Goal: Task Accomplishment & Management: Manage account settings

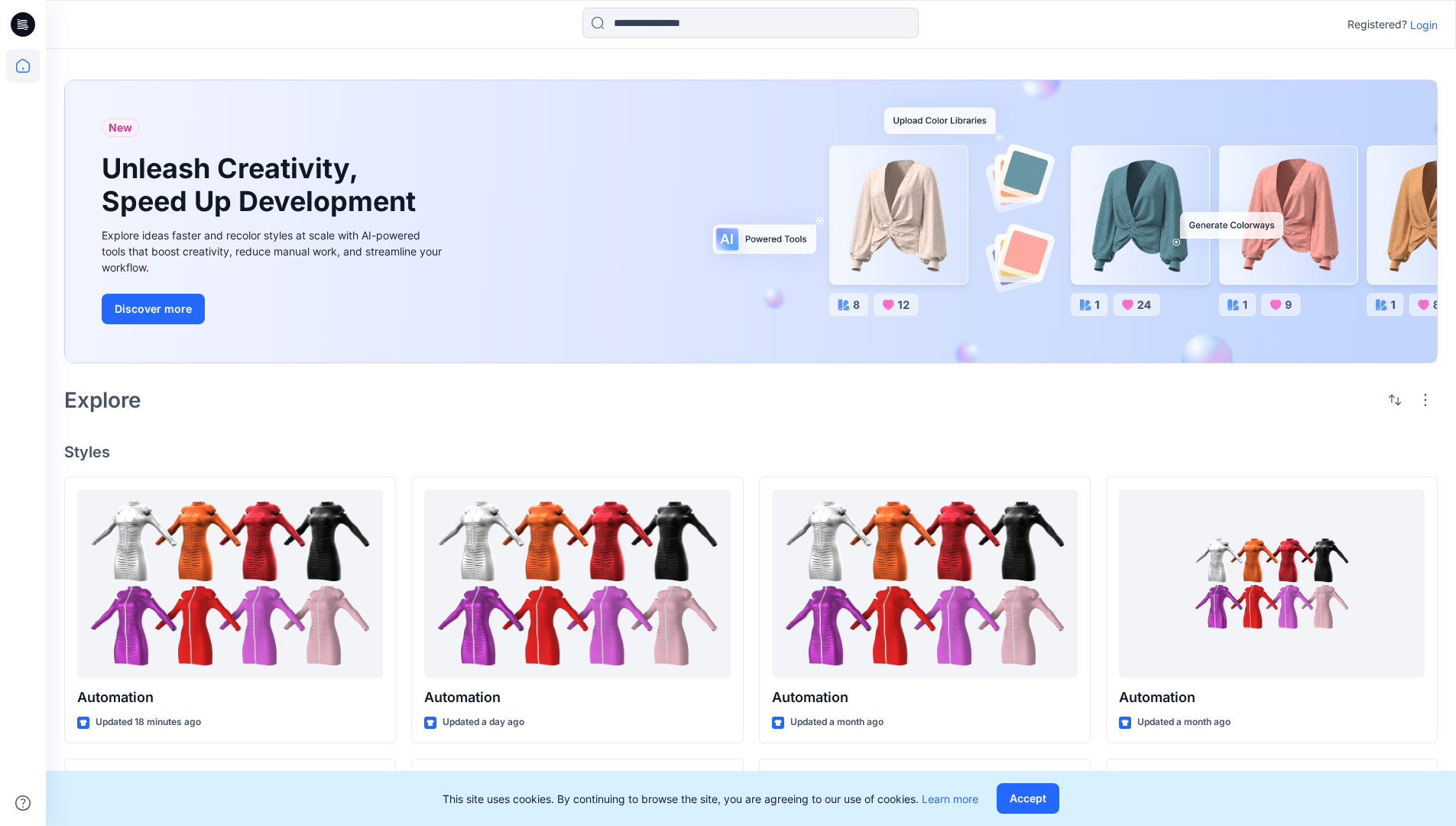
click at [1420, 24] on p "Login" at bounding box center [1423, 24] width 27 height 16
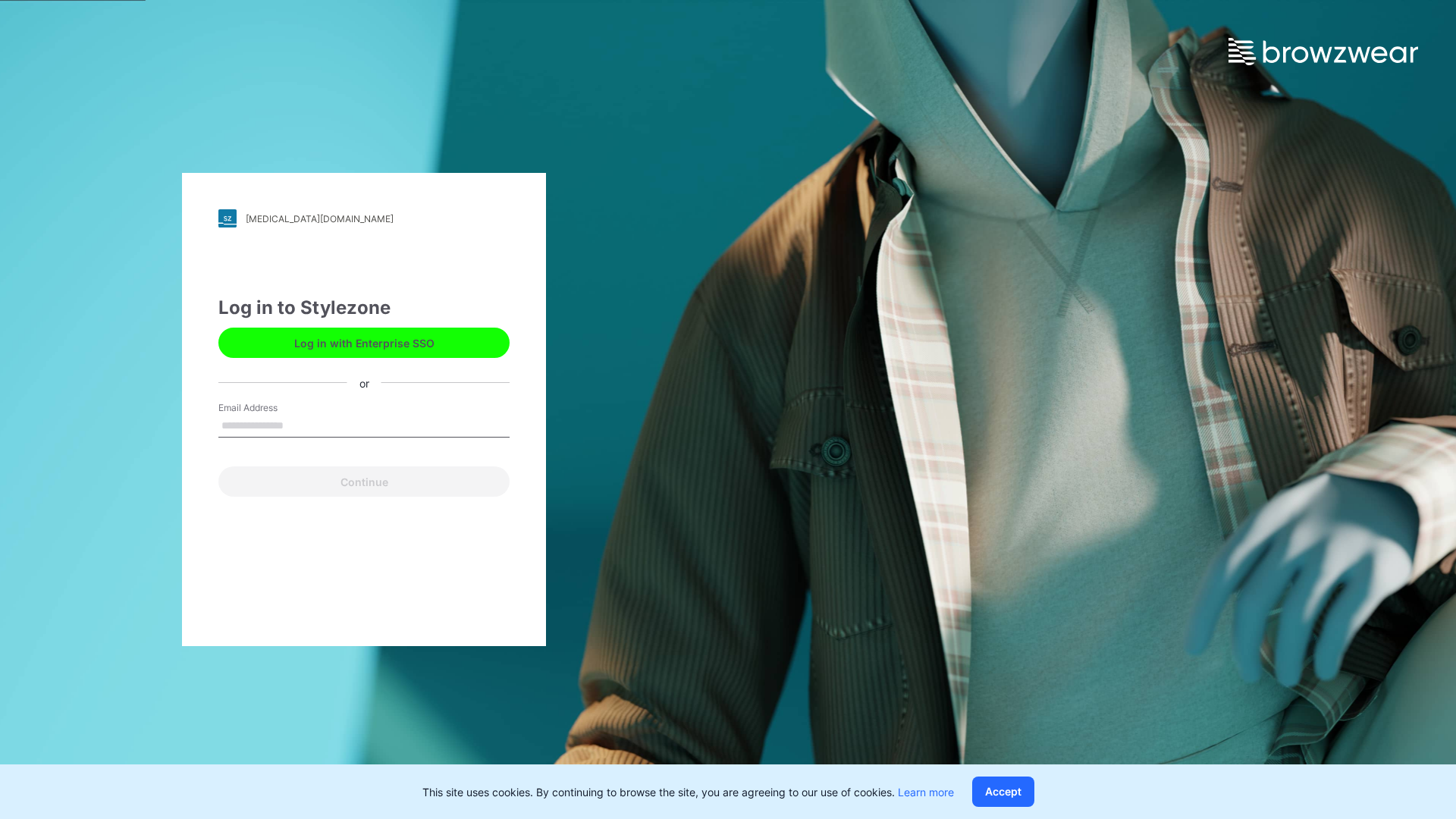
click at [299, 425] on input "Email Address" at bounding box center [364, 425] width 291 height 23
type input "**********"
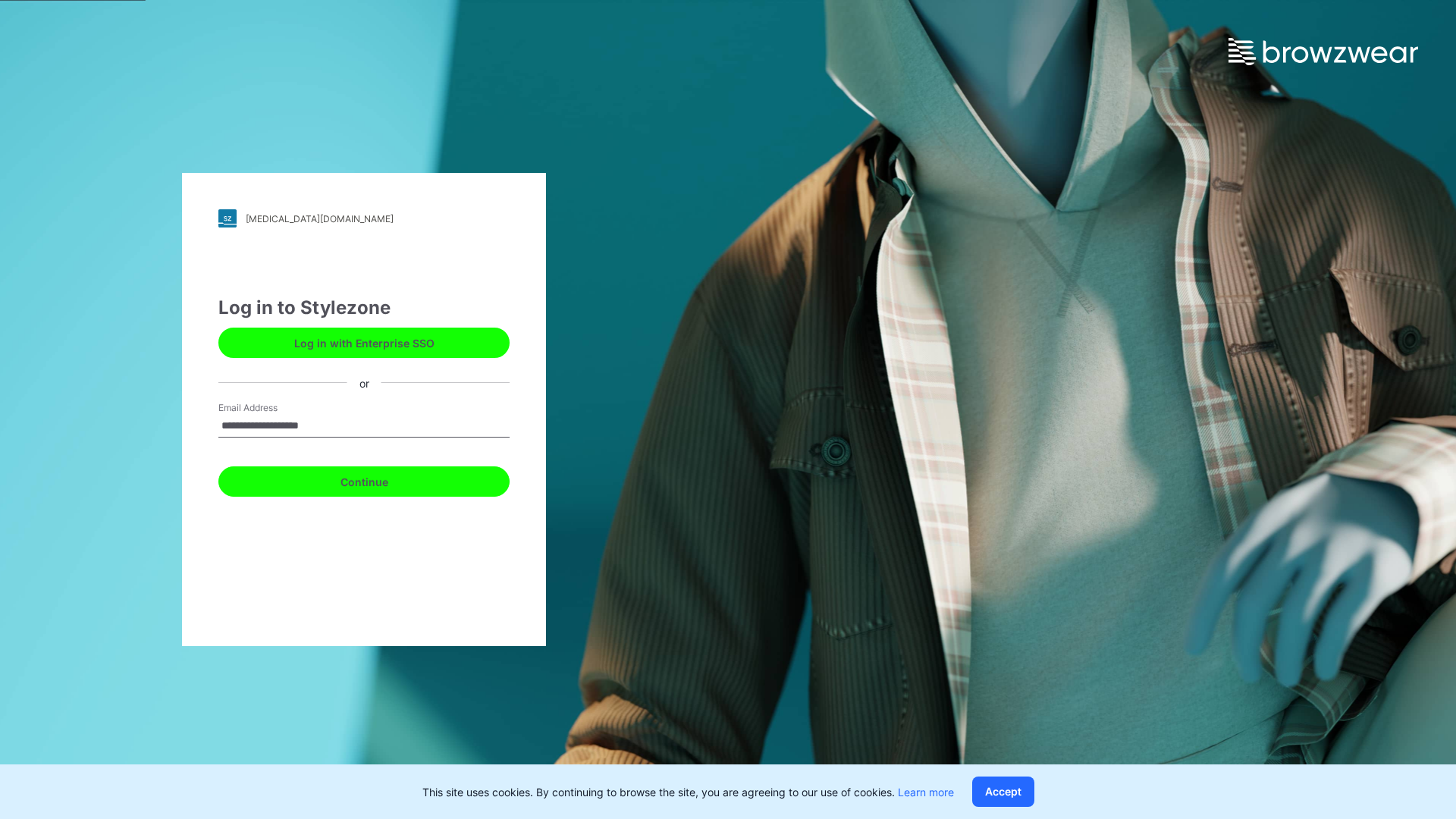
click at [380, 479] on button "Continue" at bounding box center [364, 481] width 291 height 30
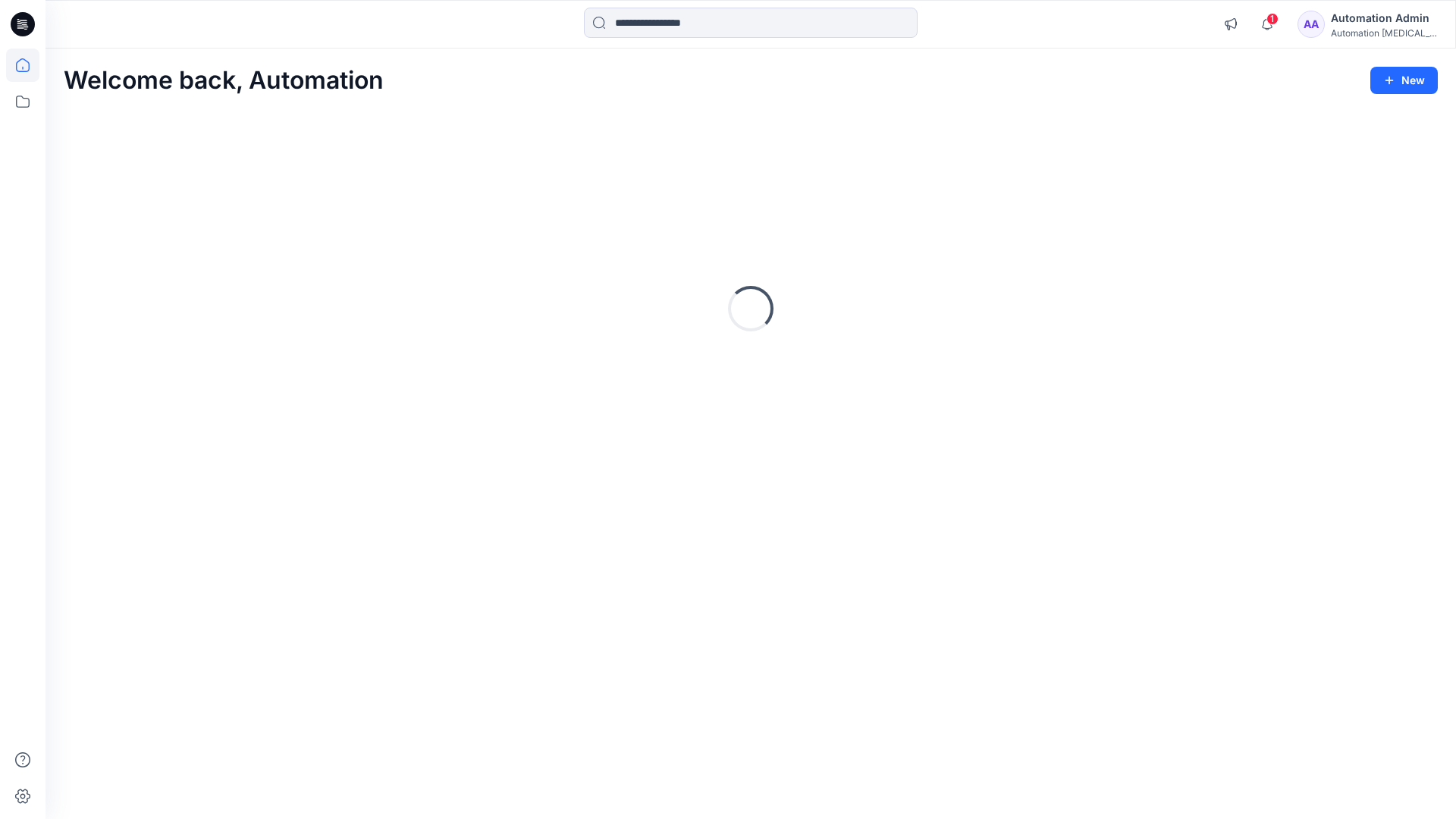
click at [29, 65] on icon at bounding box center [23, 65] width 14 height 14
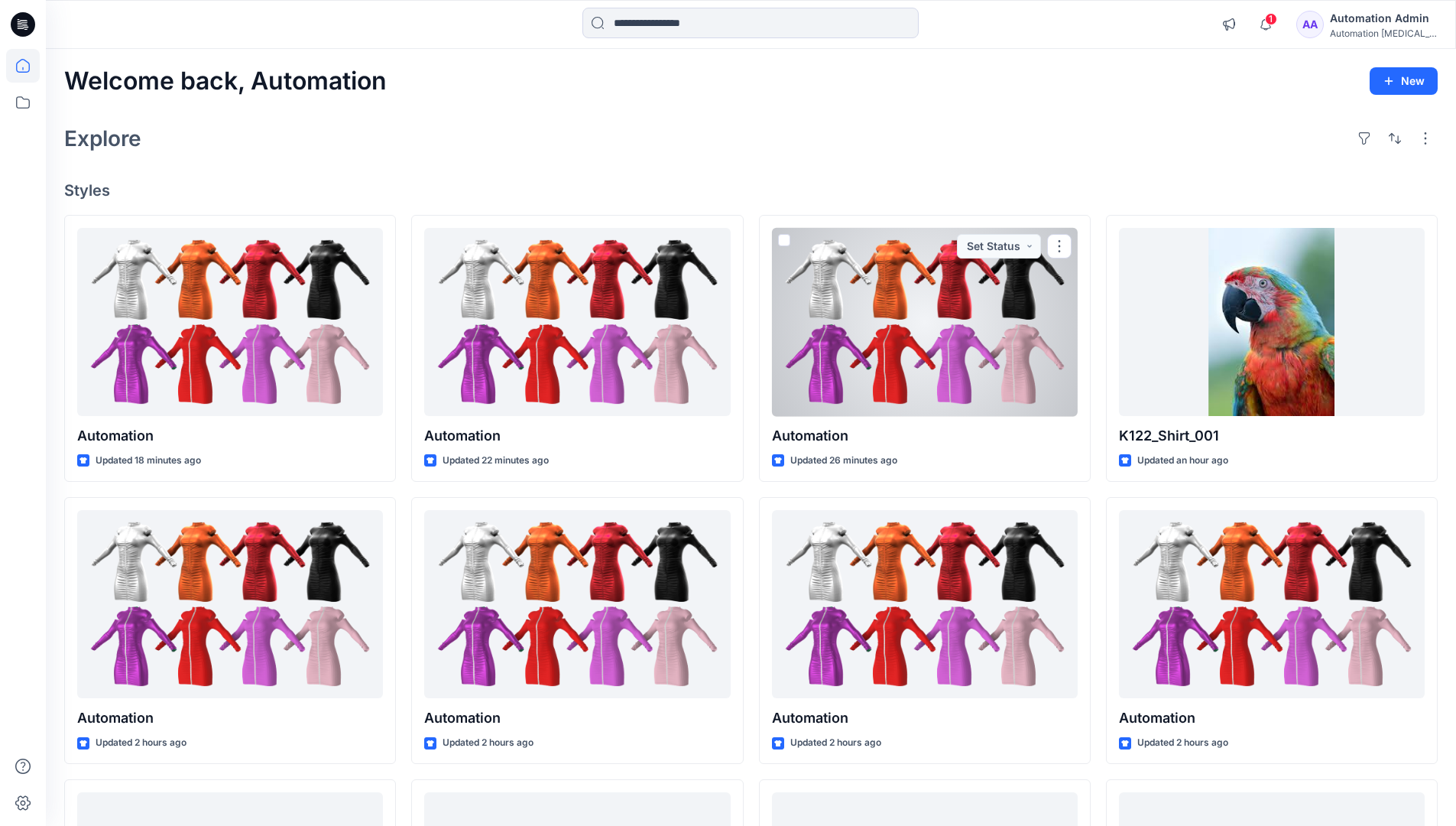
click at [1371, 25] on div "Automation Admin" at bounding box center [1383, 18] width 107 height 18
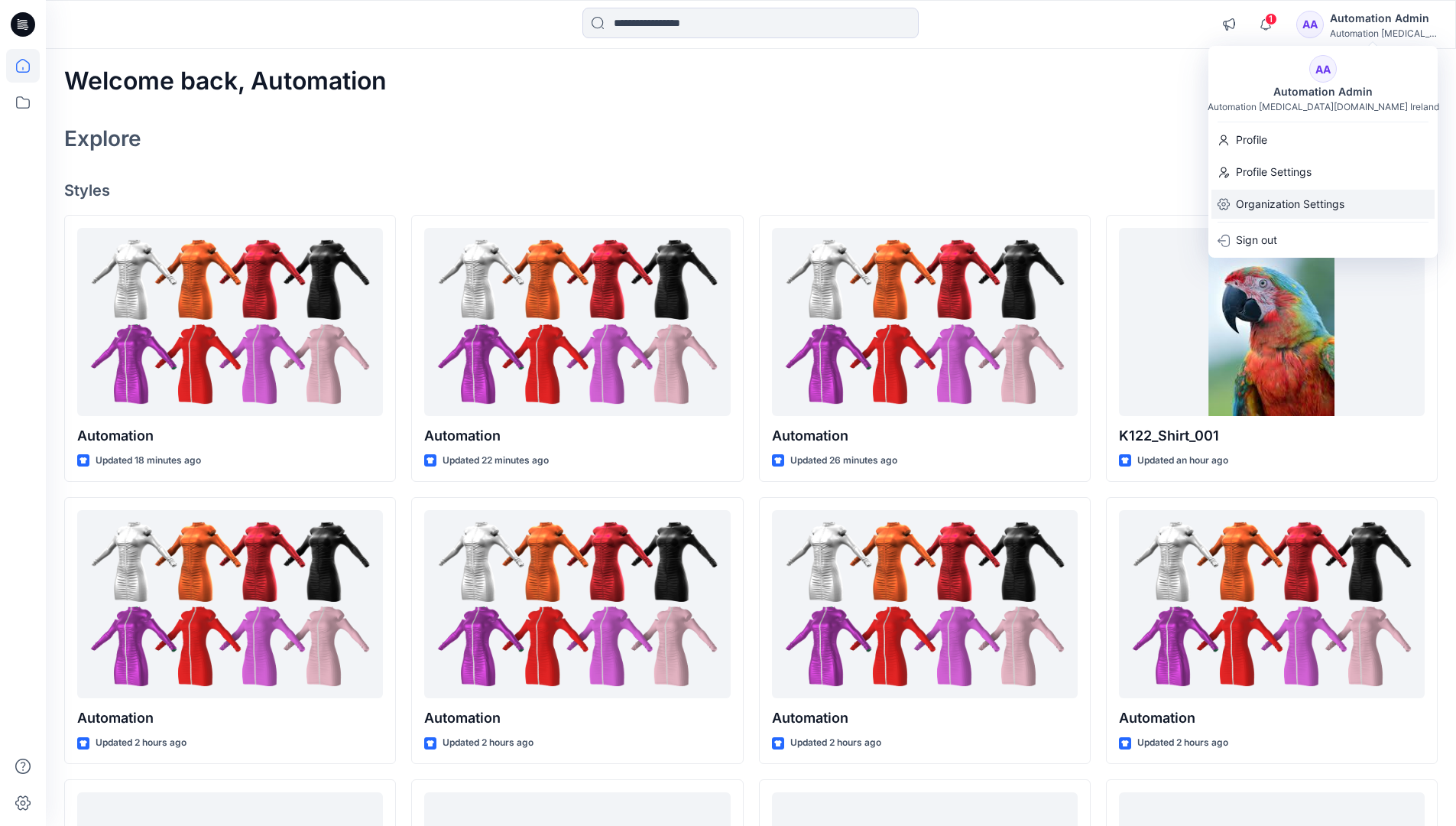
click at [1293, 207] on p "Organization Settings" at bounding box center [1290, 204] width 108 height 29
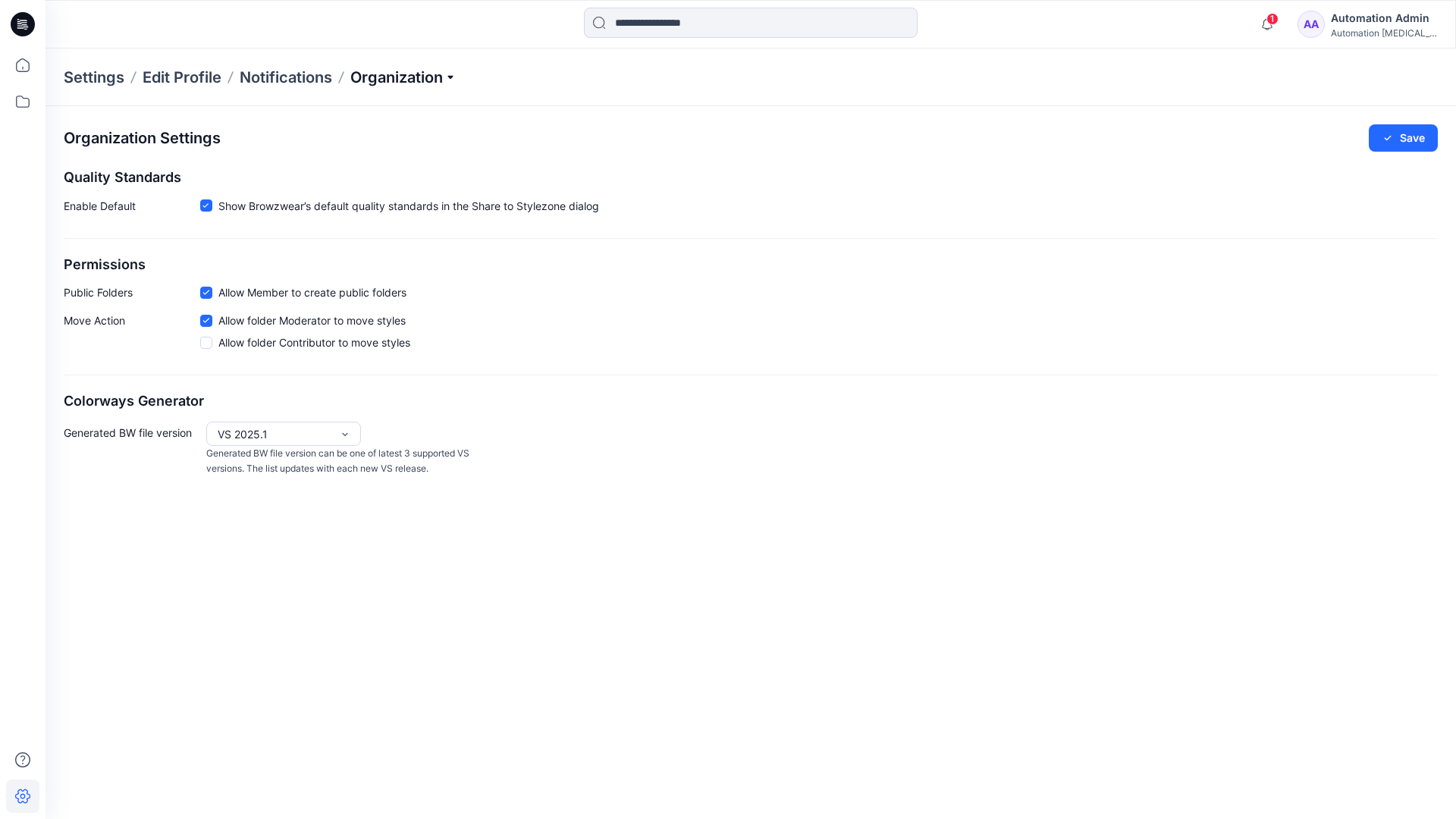
click at [432, 82] on p "Organization" at bounding box center [403, 77] width 106 height 21
click at [428, 77] on p "Organization" at bounding box center [403, 77] width 106 height 21
click at [205, 295] on icon at bounding box center [205, 292] width 7 height 5
click at [1412, 138] on button "Save" at bounding box center [1402, 138] width 69 height 27
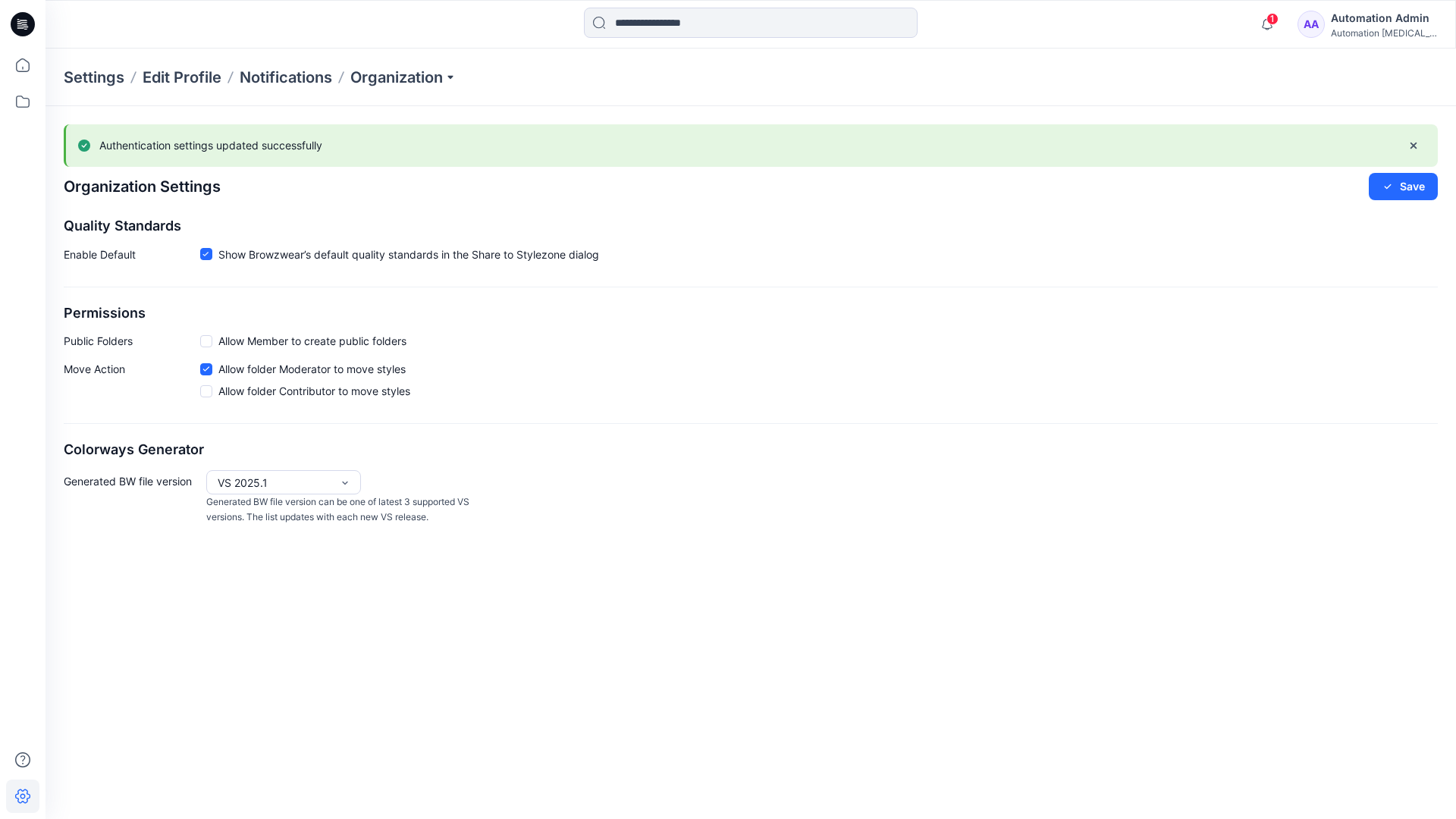
click at [208, 341] on span at bounding box center [206, 341] width 12 height 12
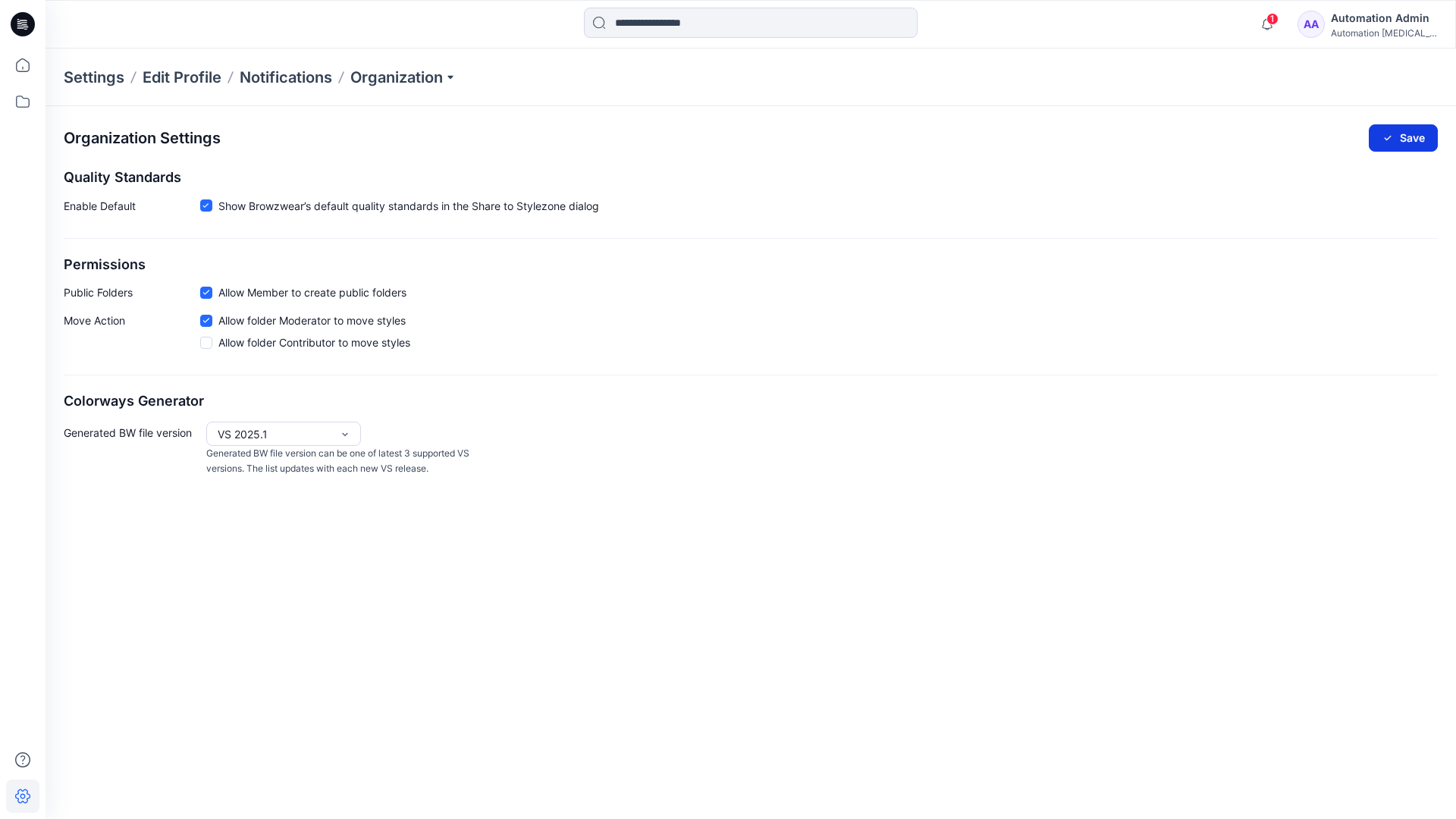
click at [1412, 135] on button "Save" at bounding box center [1402, 138] width 69 height 27
click at [205, 205] on icon at bounding box center [205, 205] width 7 height 5
click at [1405, 135] on button "Save" at bounding box center [1402, 138] width 69 height 27
click at [207, 208] on span at bounding box center [206, 207] width 12 height 12
click at [1419, 132] on button "Save" at bounding box center [1402, 138] width 69 height 27
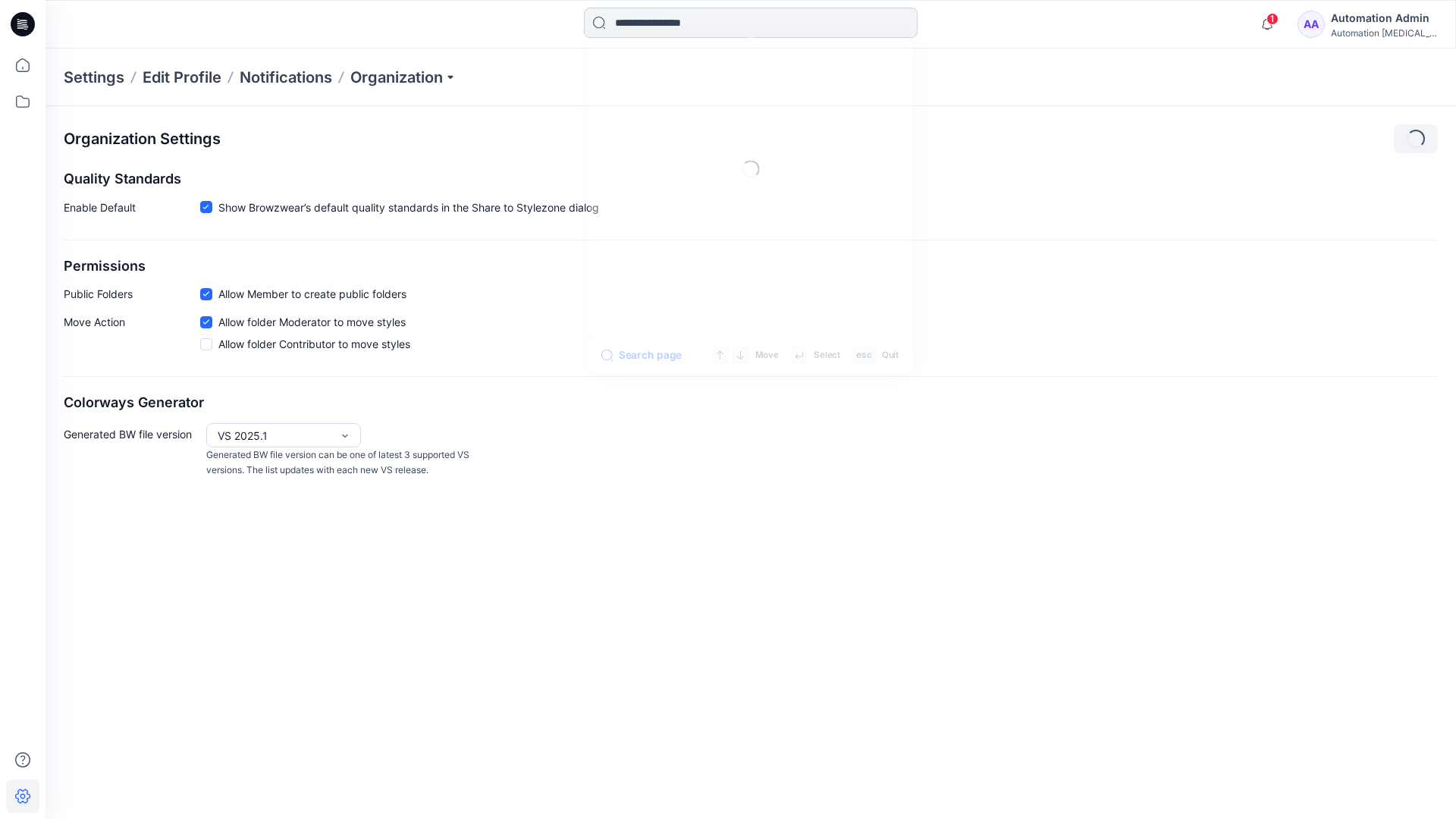
click at [685, 23] on input at bounding box center [751, 23] width 334 height 30
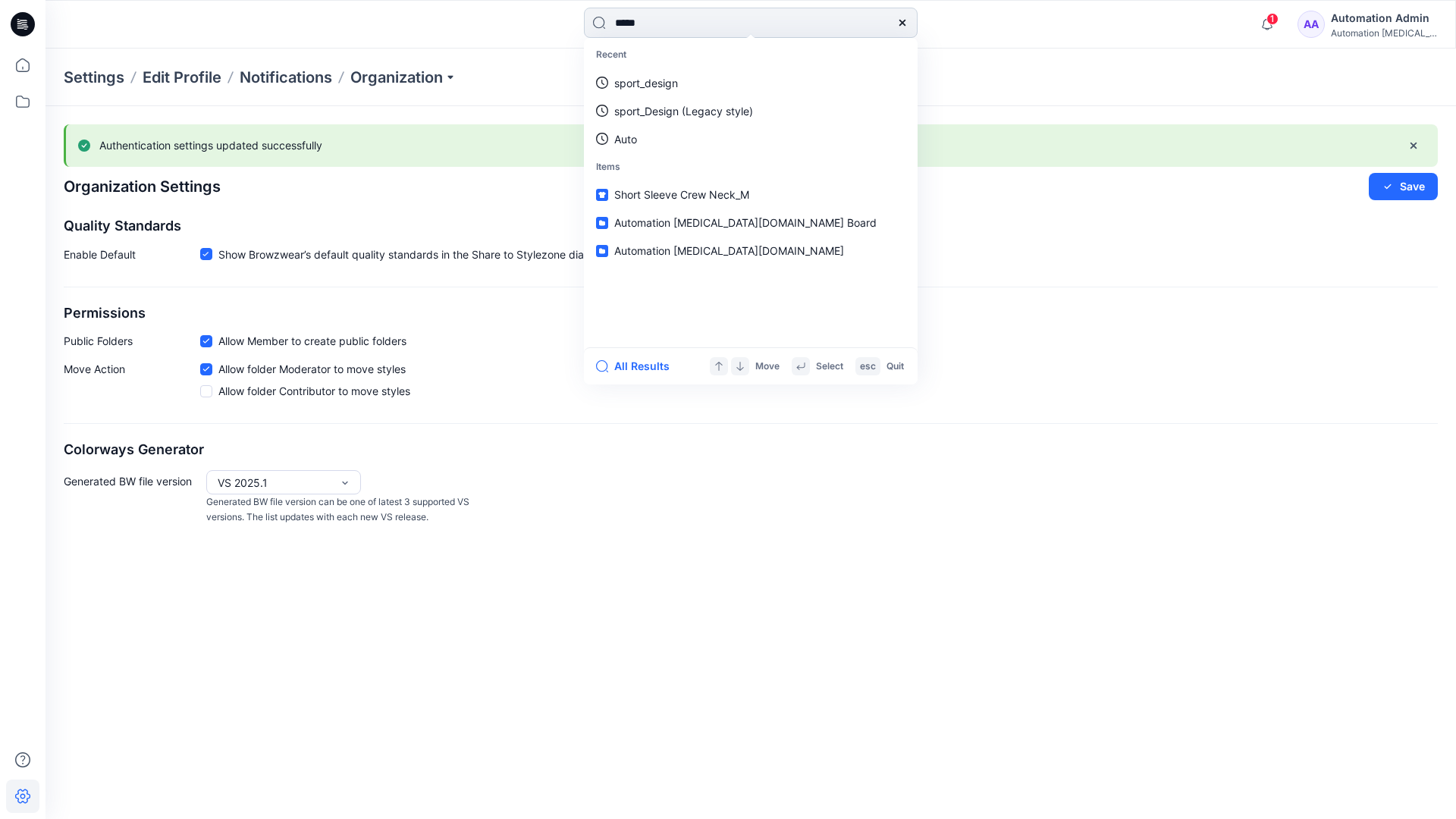
type input "****"
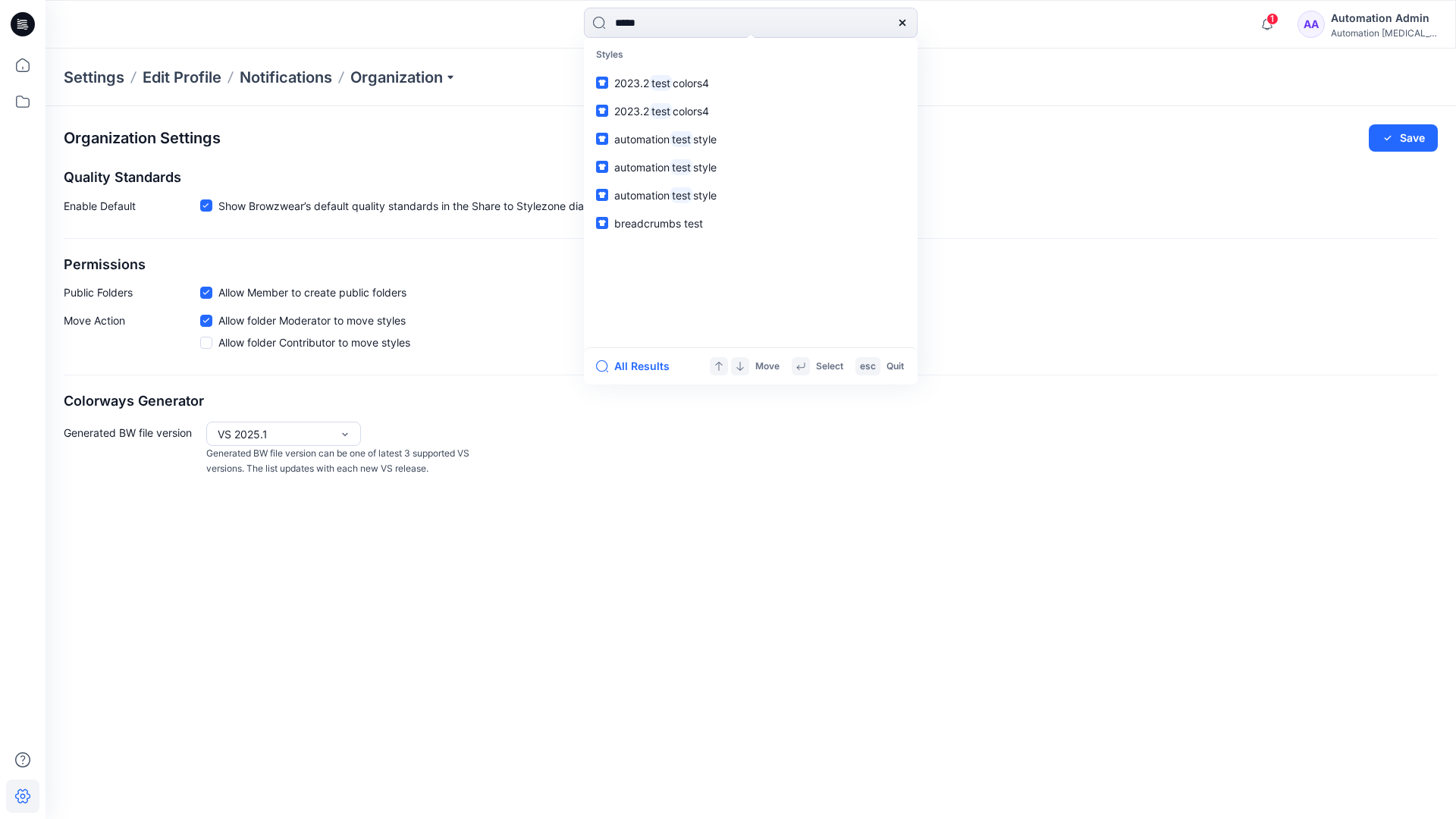
click at [903, 23] on icon at bounding box center [902, 23] width 12 height 12
click at [849, 16] on input at bounding box center [751, 23] width 334 height 30
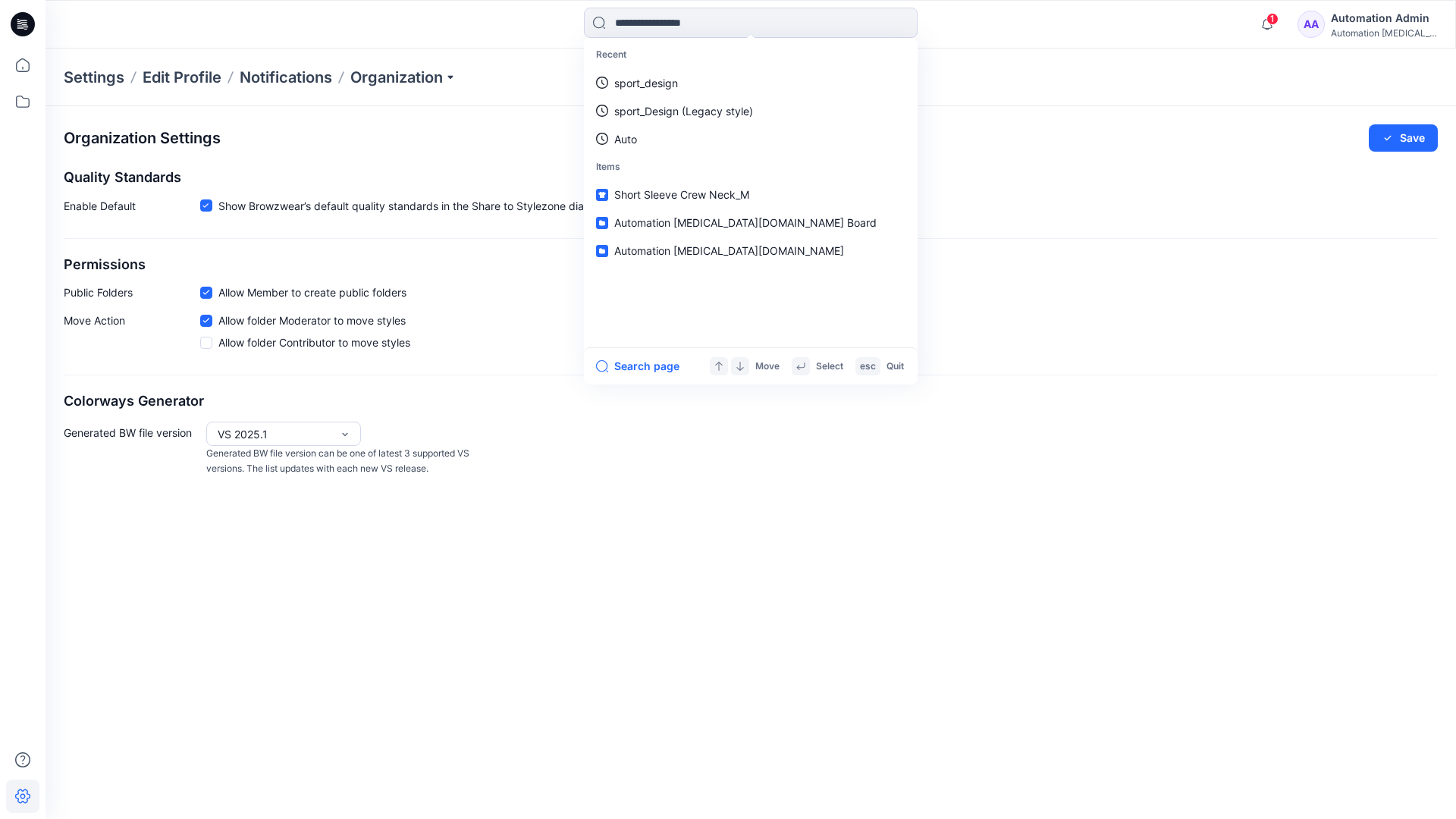
click at [1366, 16] on div "Automation Admin" at bounding box center [1384, 18] width 106 height 18
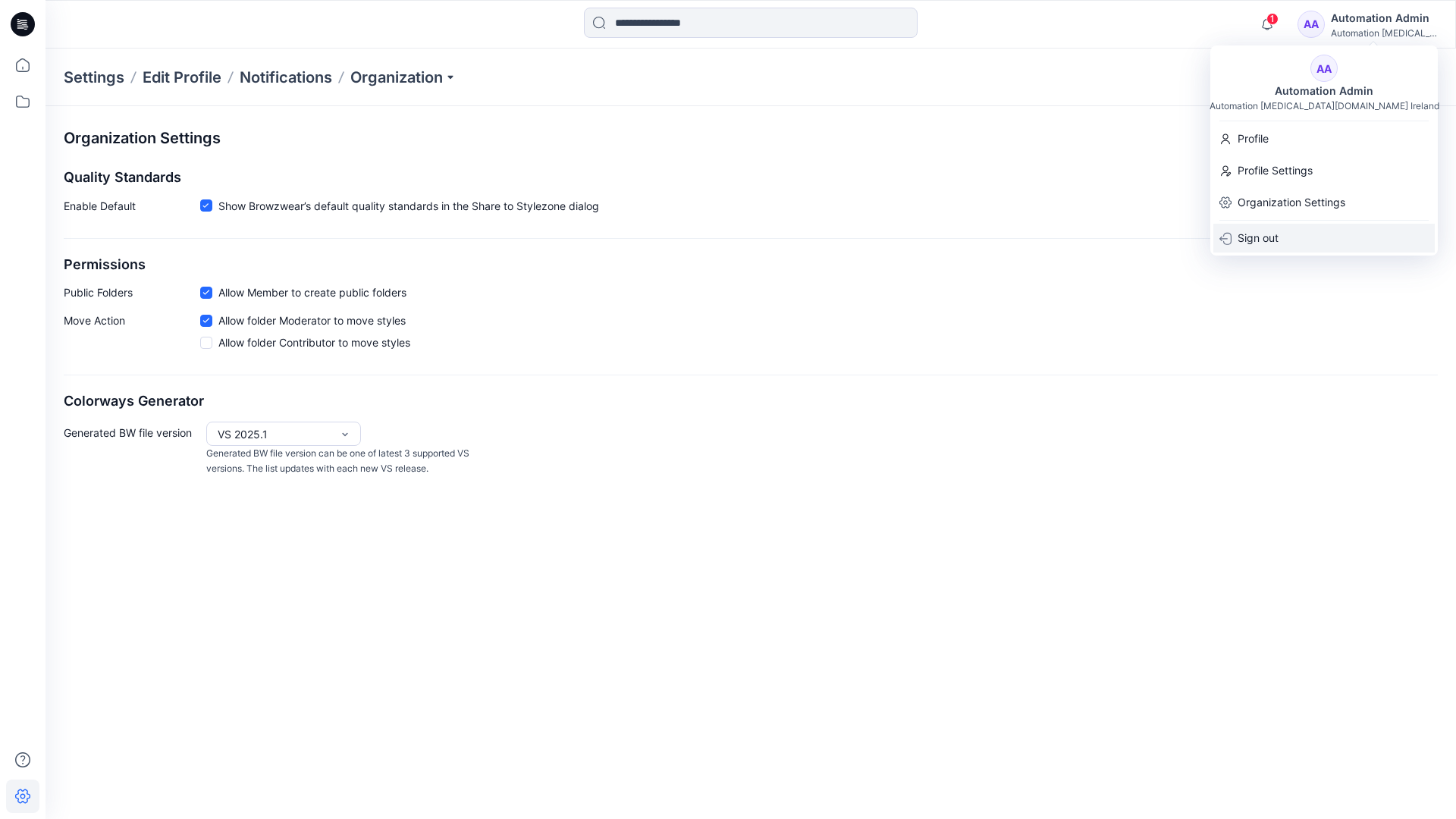
click at [1280, 233] on div "Sign out" at bounding box center [1324, 238] width 222 height 29
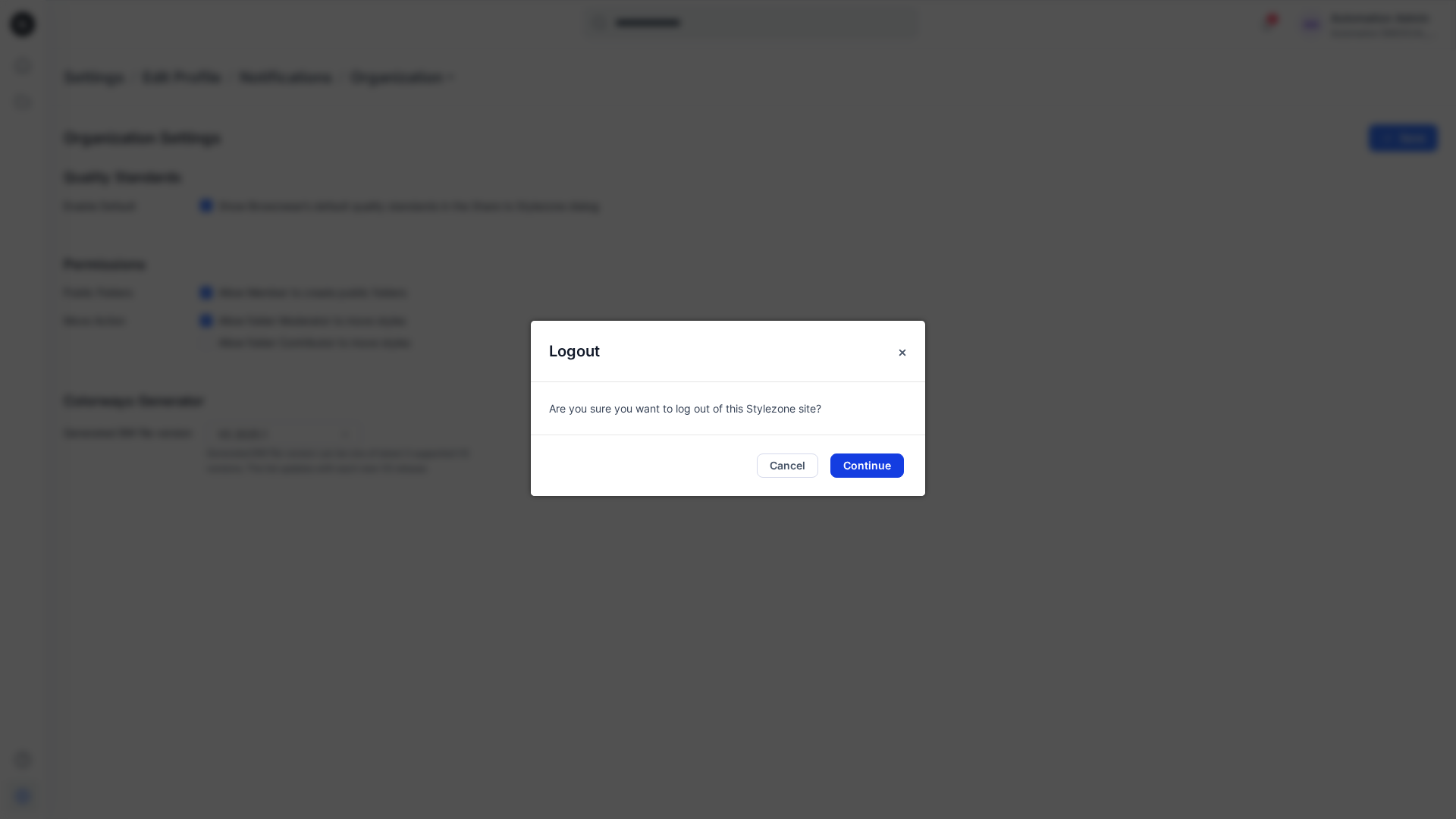
click at [868, 459] on button "Continue" at bounding box center [866, 465] width 74 height 24
